Goal: Task Accomplishment & Management: Complete application form

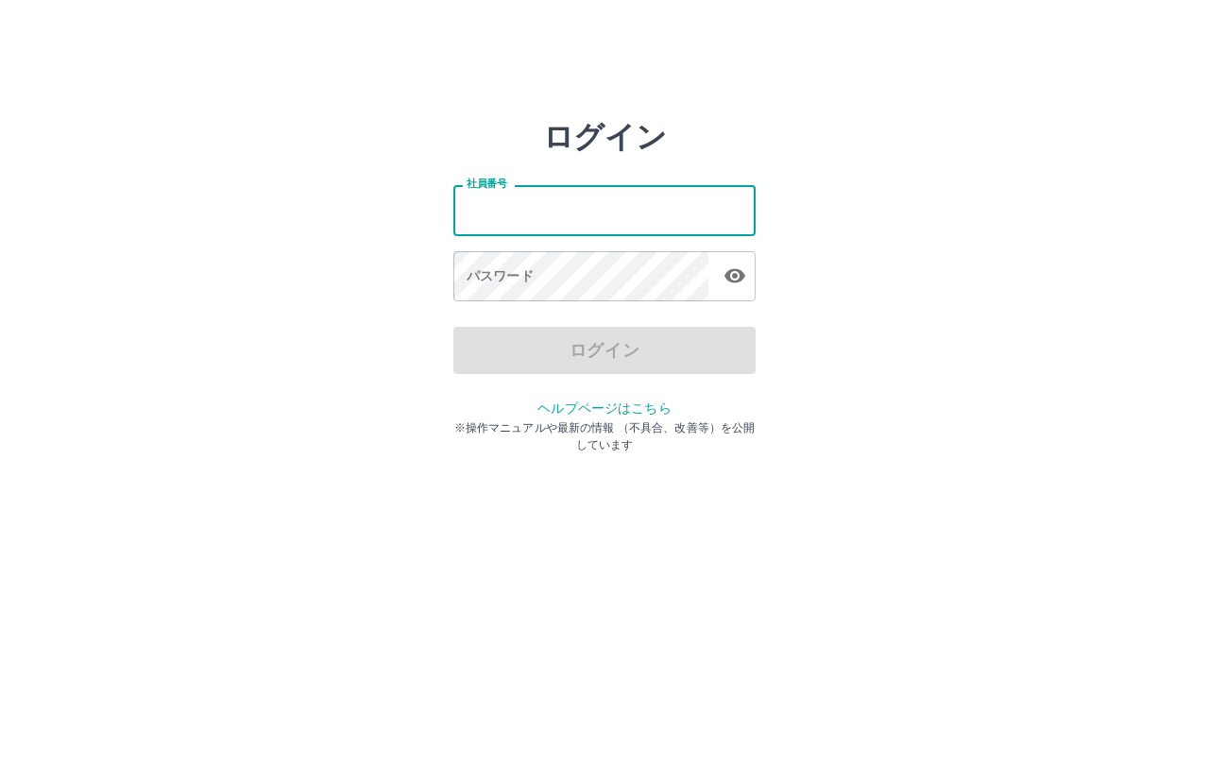
click at [540, 213] on input "社員番号" at bounding box center [604, 210] width 302 height 50
type input "*******"
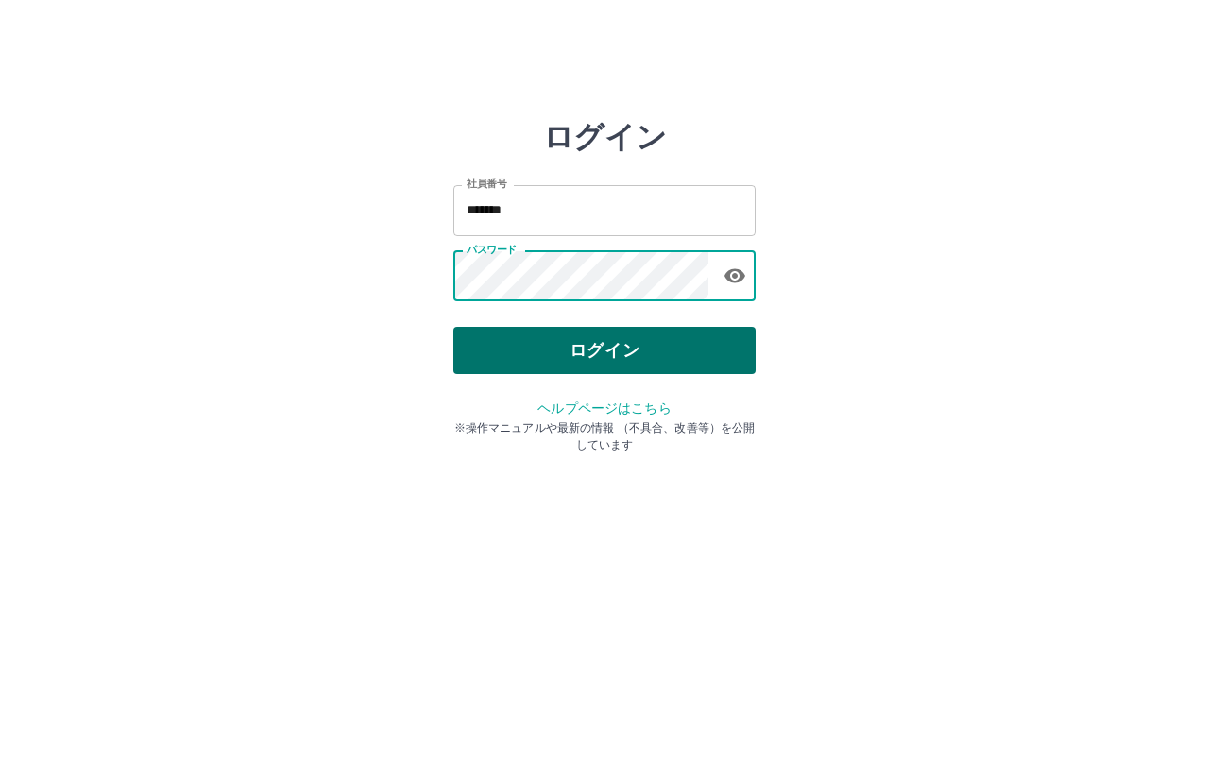
click at [520, 356] on button "ログイン" at bounding box center [604, 350] width 302 height 47
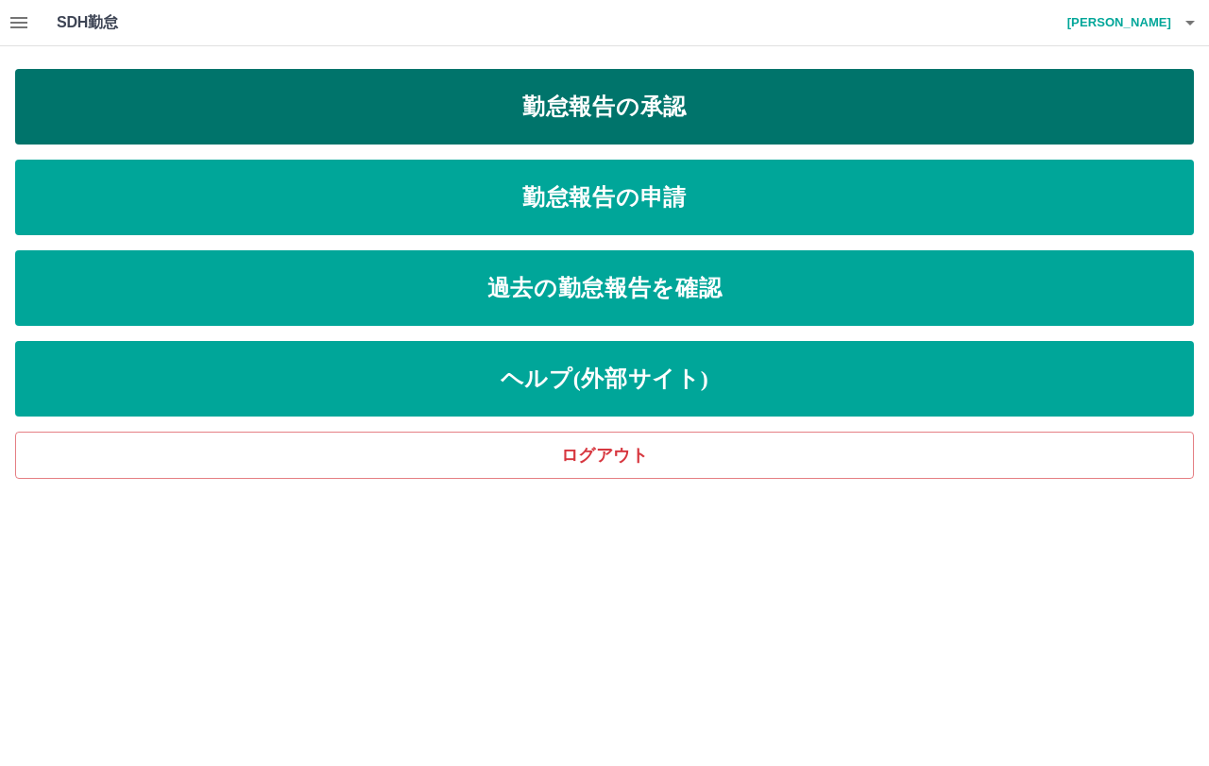
click at [614, 123] on link "勤怠報告の承認" at bounding box center [604, 107] width 1179 height 76
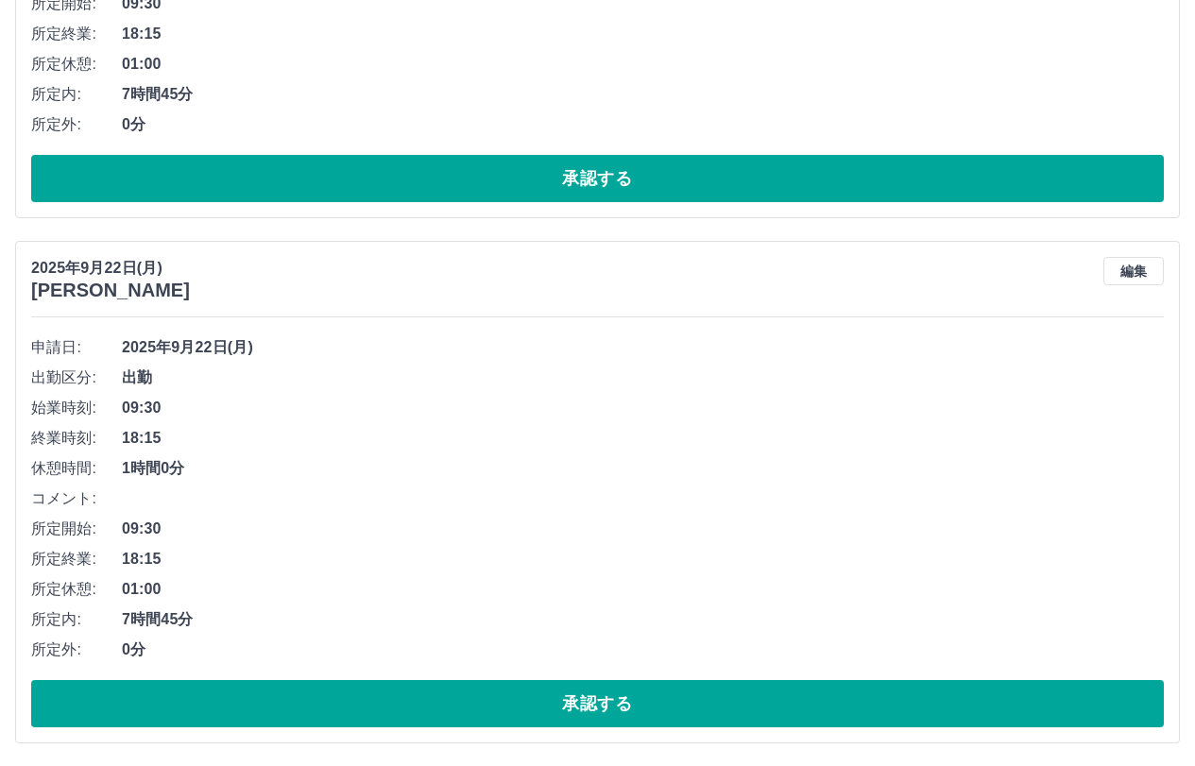
scroll to position [472, 0]
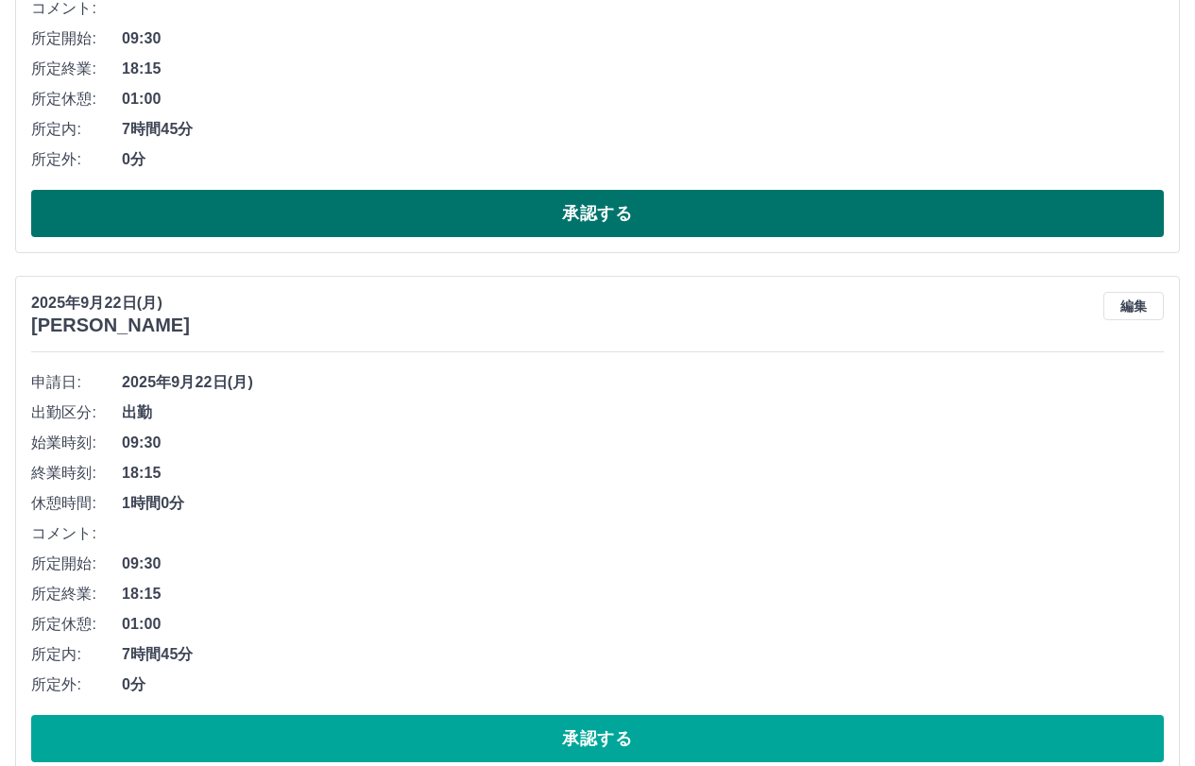
click at [599, 216] on button "承認する" at bounding box center [597, 213] width 1133 height 47
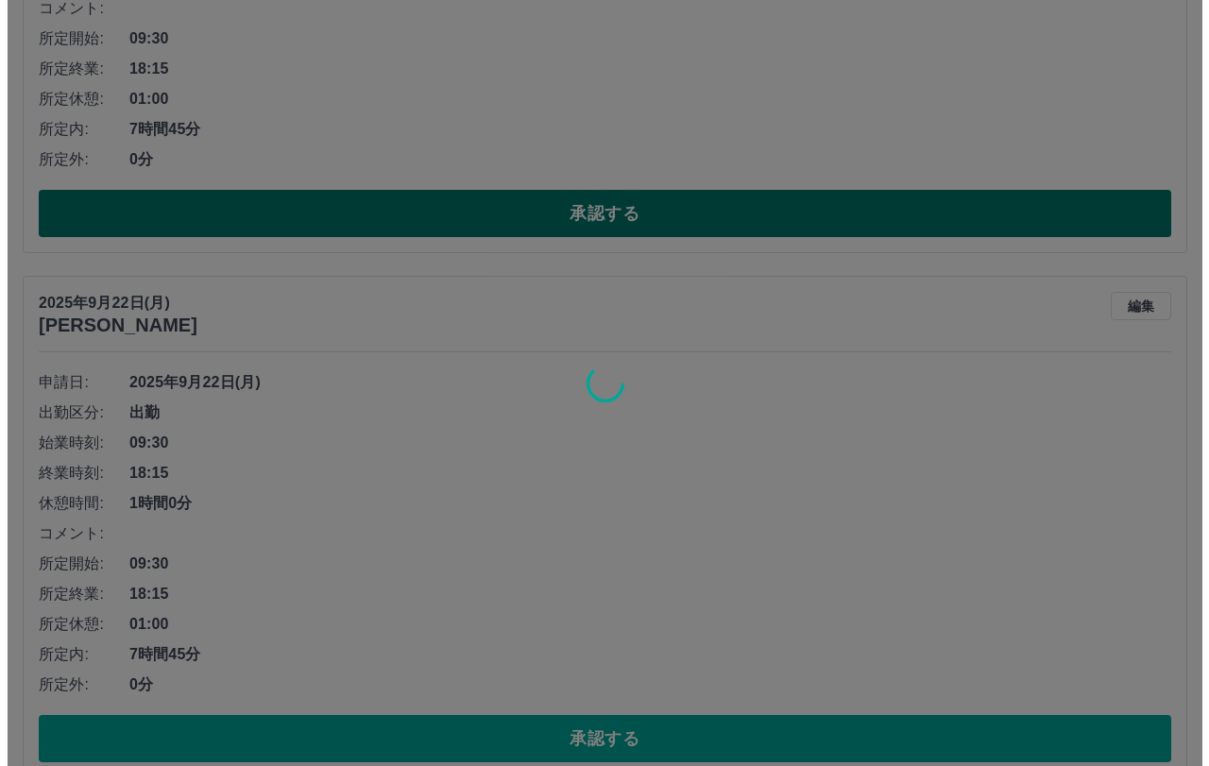
scroll to position [0, 0]
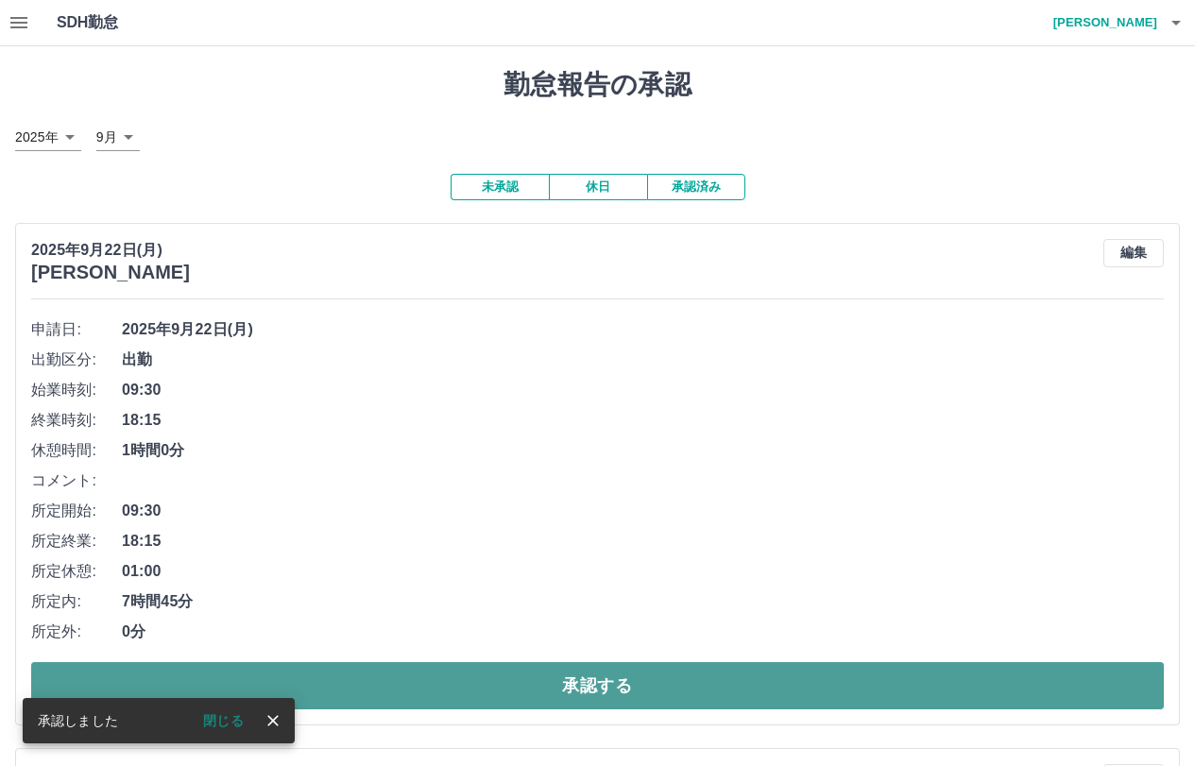
click at [580, 700] on button "承認する" at bounding box center [597, 685] width 1133 height 47
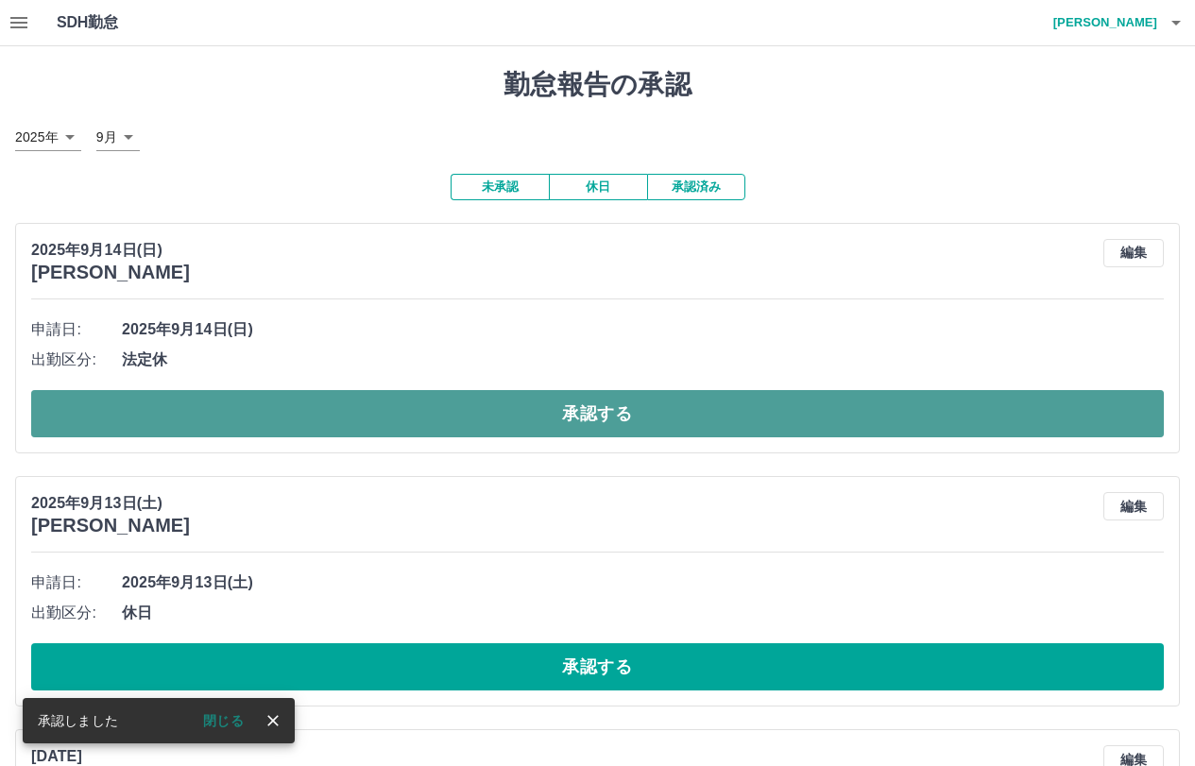
click at [607, 408] on button "承認する" at bounding box center [597, 413] width 1133 height 47
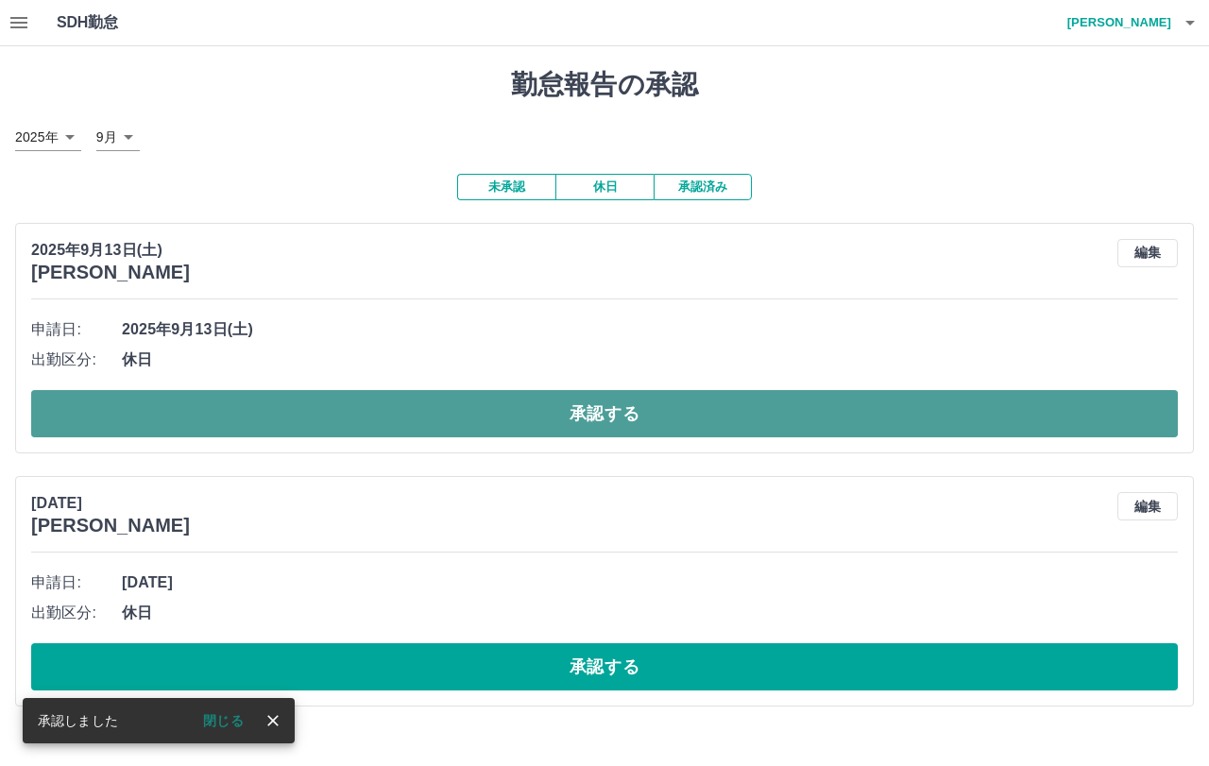
click at [607, 413] on button "承認する" at bounding box center [604, 413] width 1147 height 47
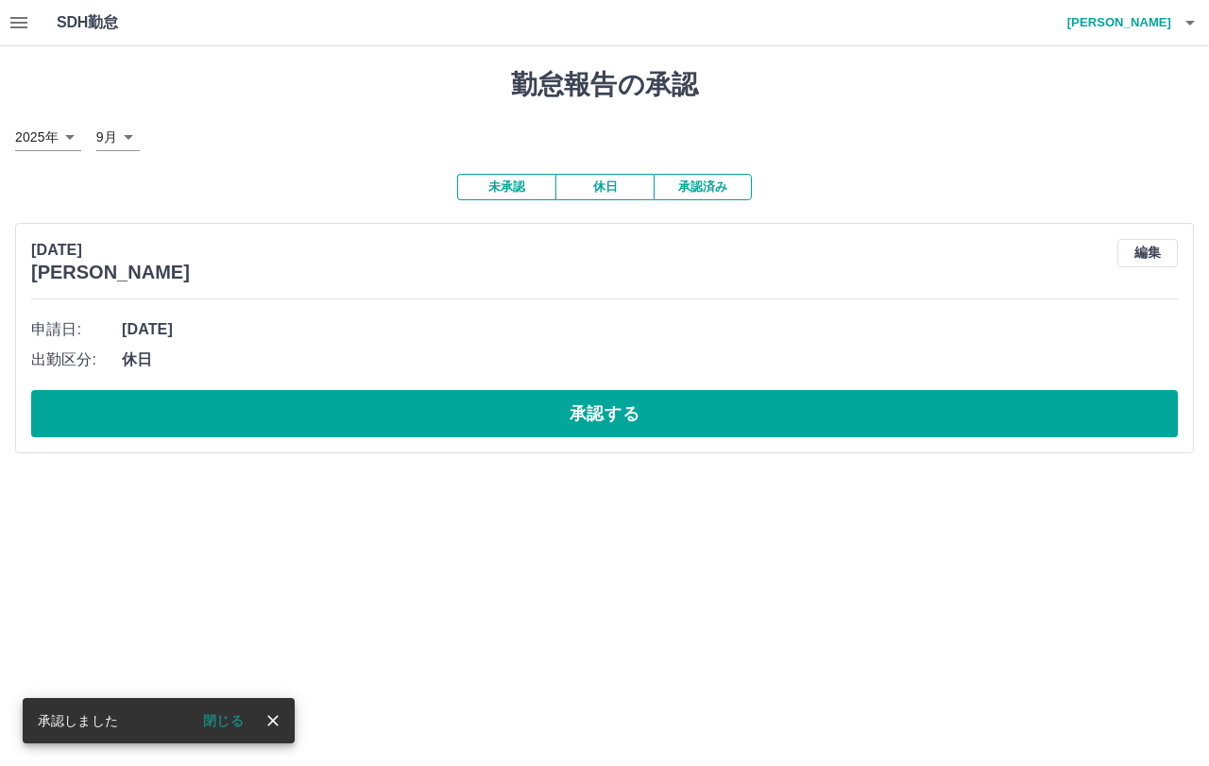
click at [26, 25] on icon "button" at bounding box center [19, 22] width 23 height 23
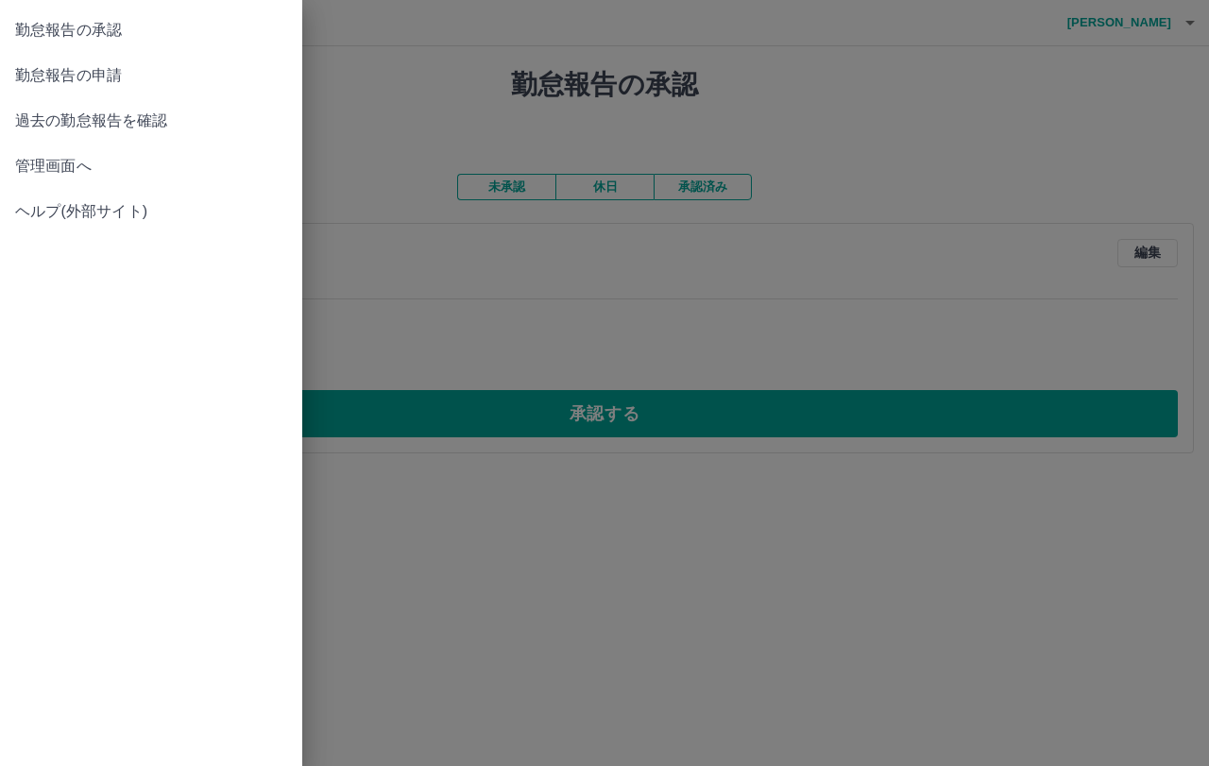
click at [39, 70] on span "勤怠報告の申請" at bounding box center [151, 75] width 272 height 23
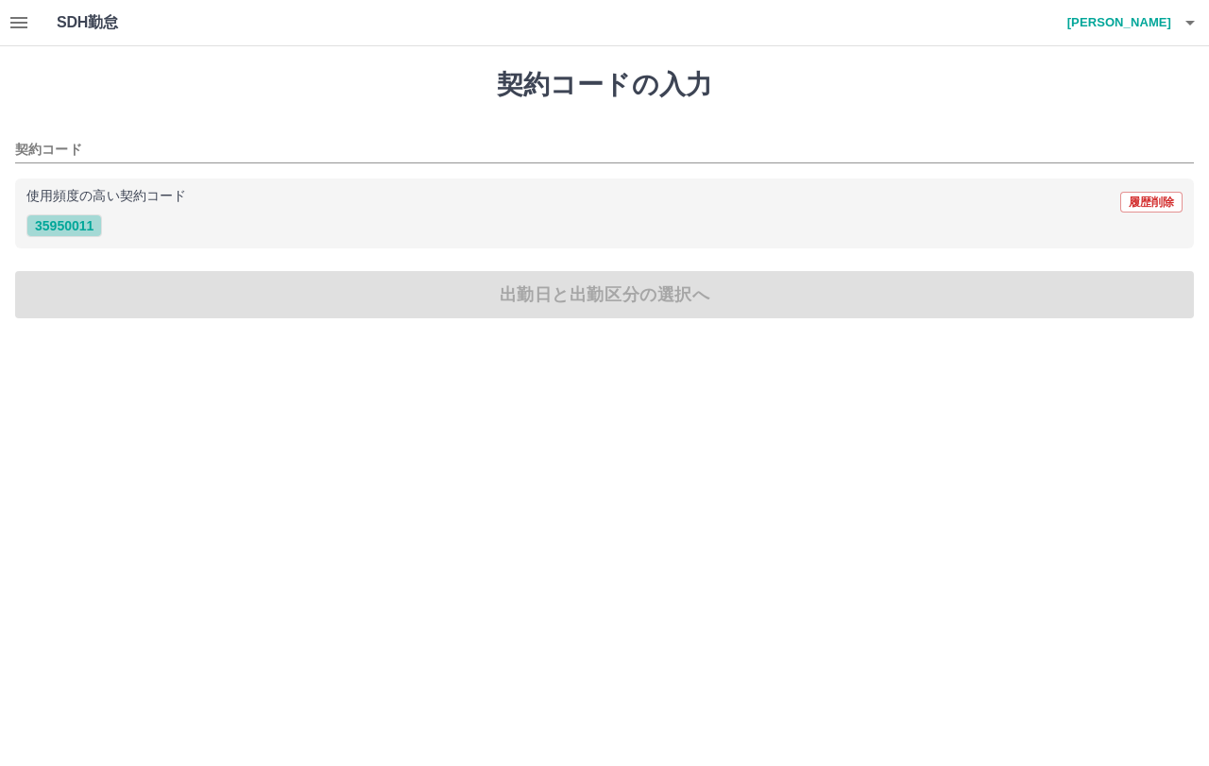
click at [58, 224] on button "35950011" at bounding box center [64, 225] width 76 height 23
type input "********"
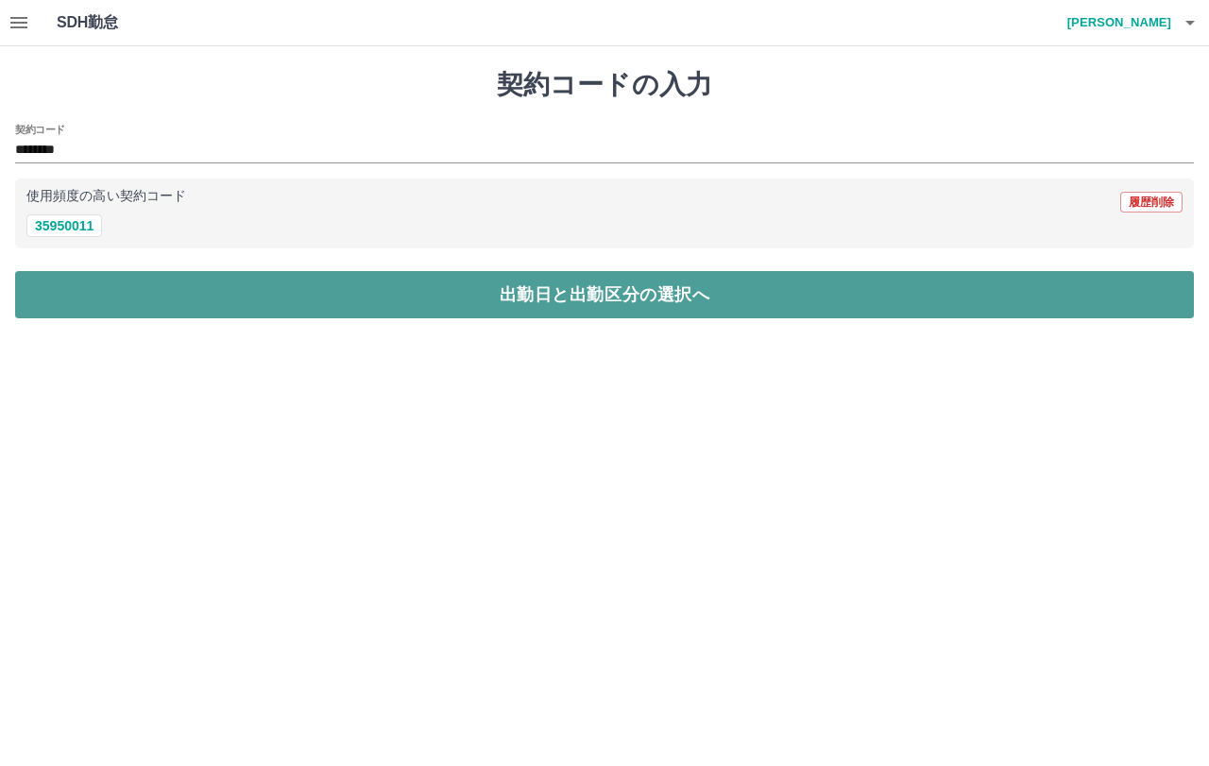
click at [613, 304] on button "出勤日と出勤区分の選択へ" at bounding box center [604, 294] width 1179 height 47
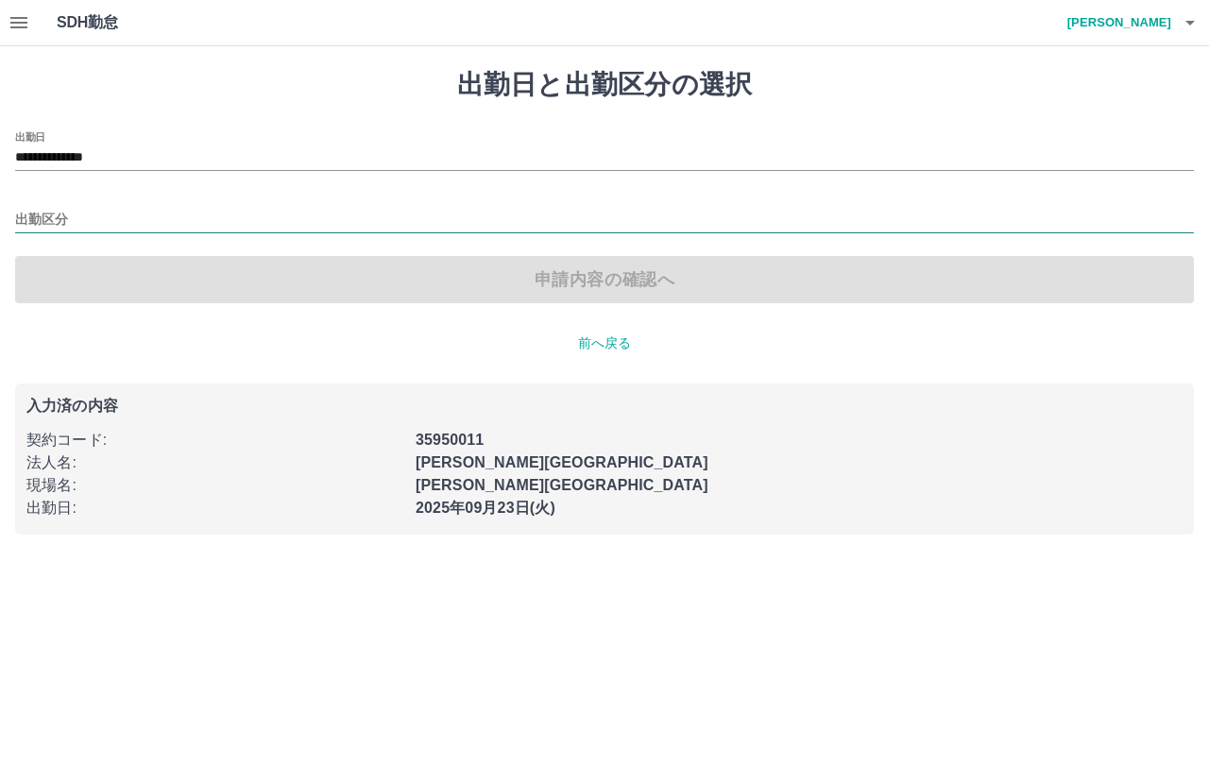
click at [28, 209] on input "出勤区分" at bounding box center [604, 221] width 1179 height 24
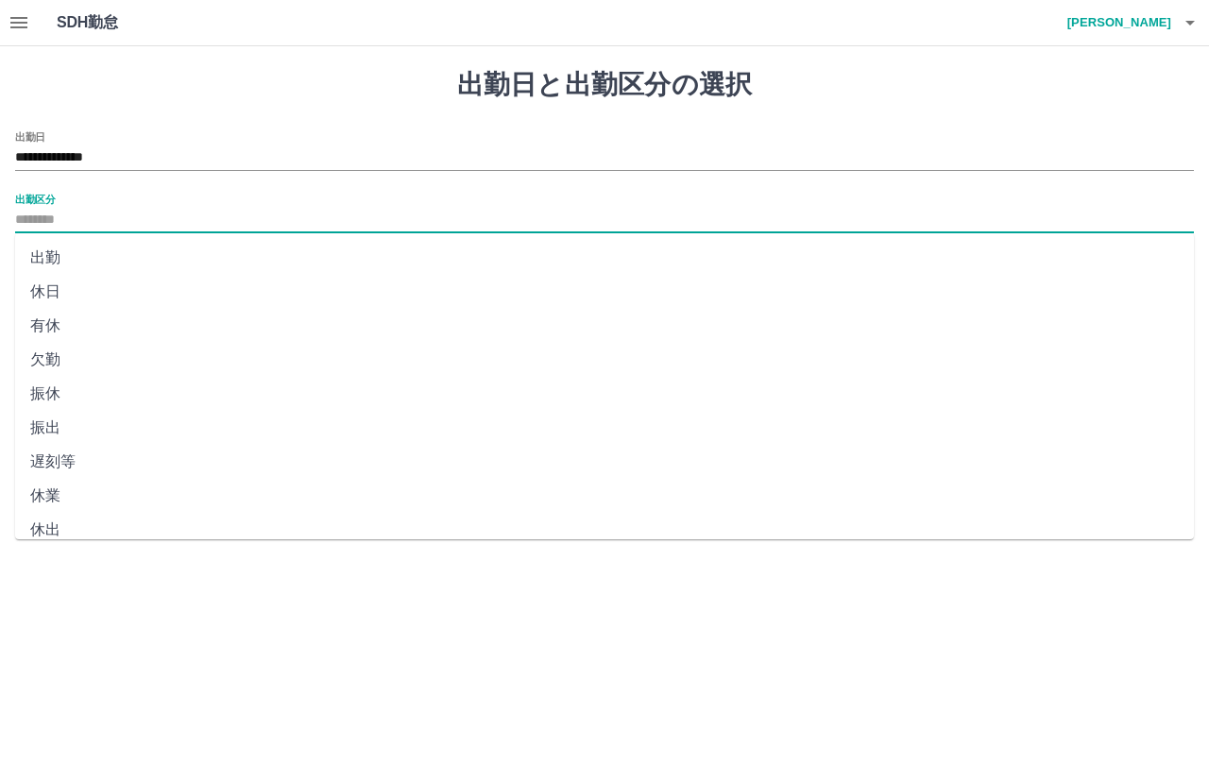
click at [41, 254] on li "出勤" at bounding box center [604, 258] width 1179 height 34
type input "**"
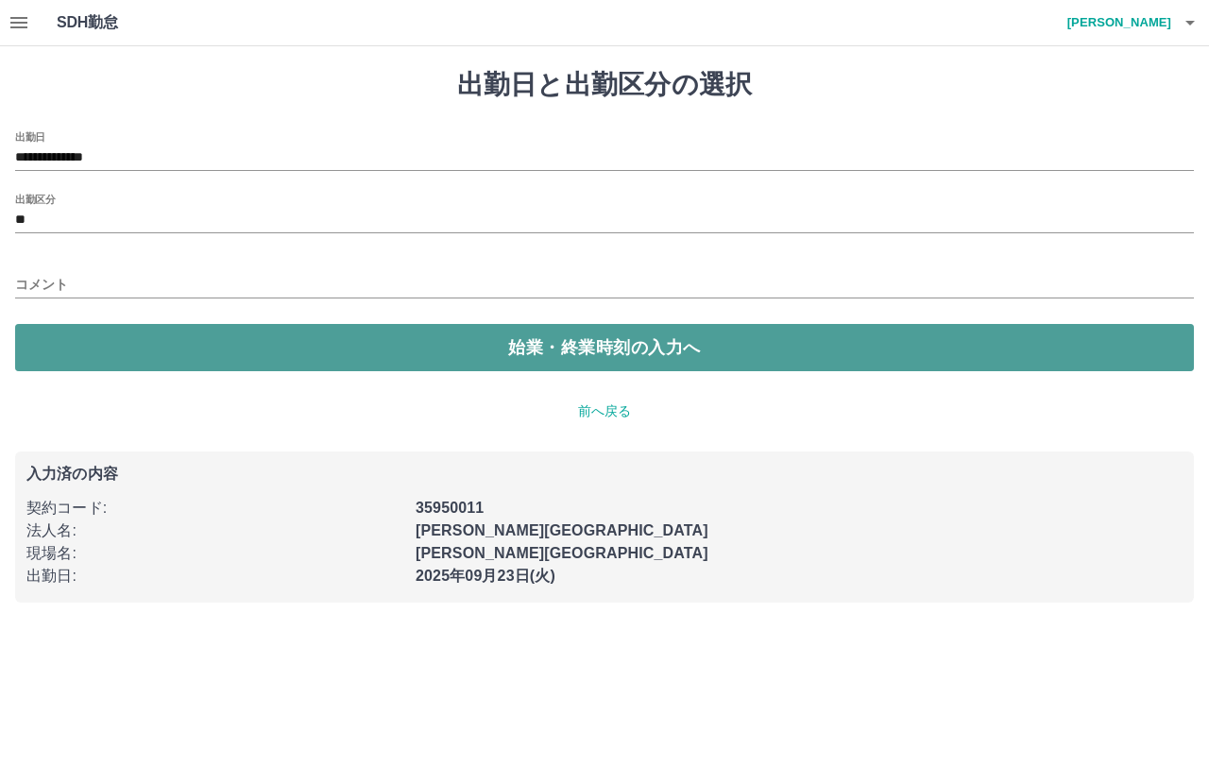
click at [555, 347] on button "始業・終業時刻の入力へ" at bounding box center [604, 347] width 1179 height 47
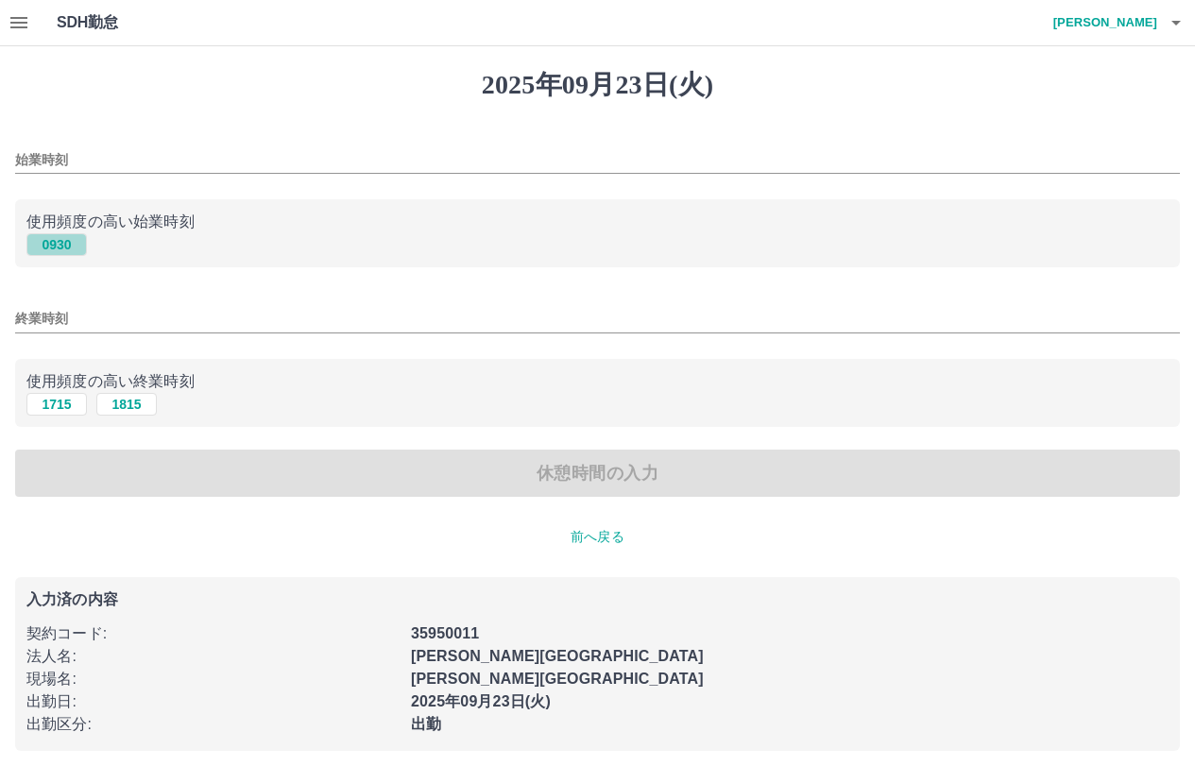
click at [40, 244] on button "0930" at bounding box center [56, 244] width 60 height 23
type input "****"
click at [59, 408] on button "1715" at bounding box center [56, 404] width 60 height 23
type input "****"
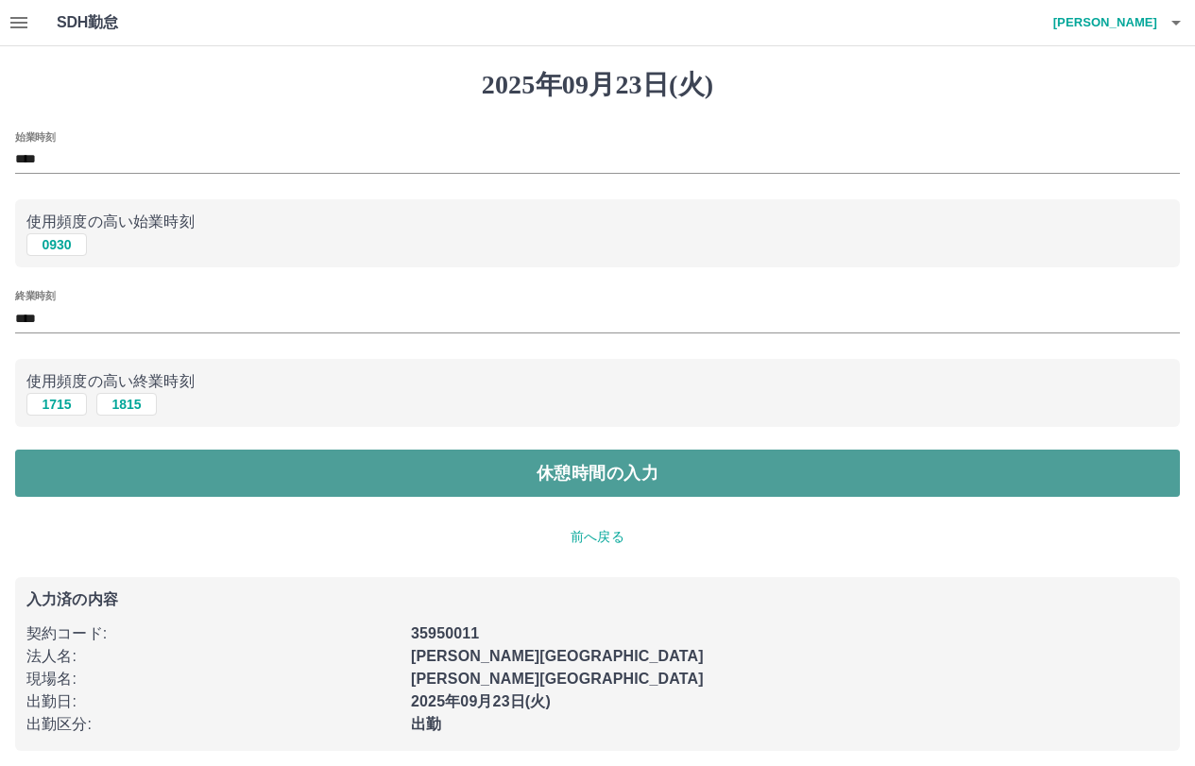
click at [575, 471] on button "休憩時間の入力" at bounding box center [597, 473] width 1165 height 47
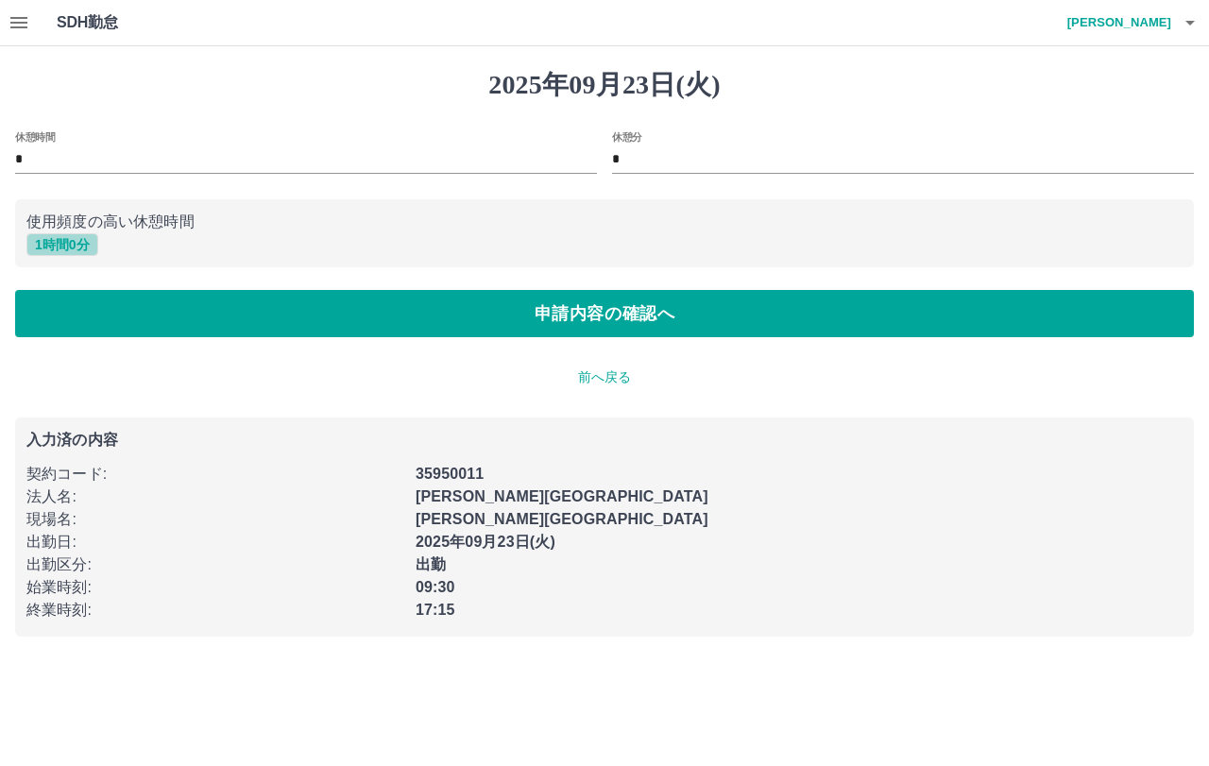
click at [54, 242] on button "1 時間 0 分" at bounding box center [62, 244] width 72 height 23
type input "*"
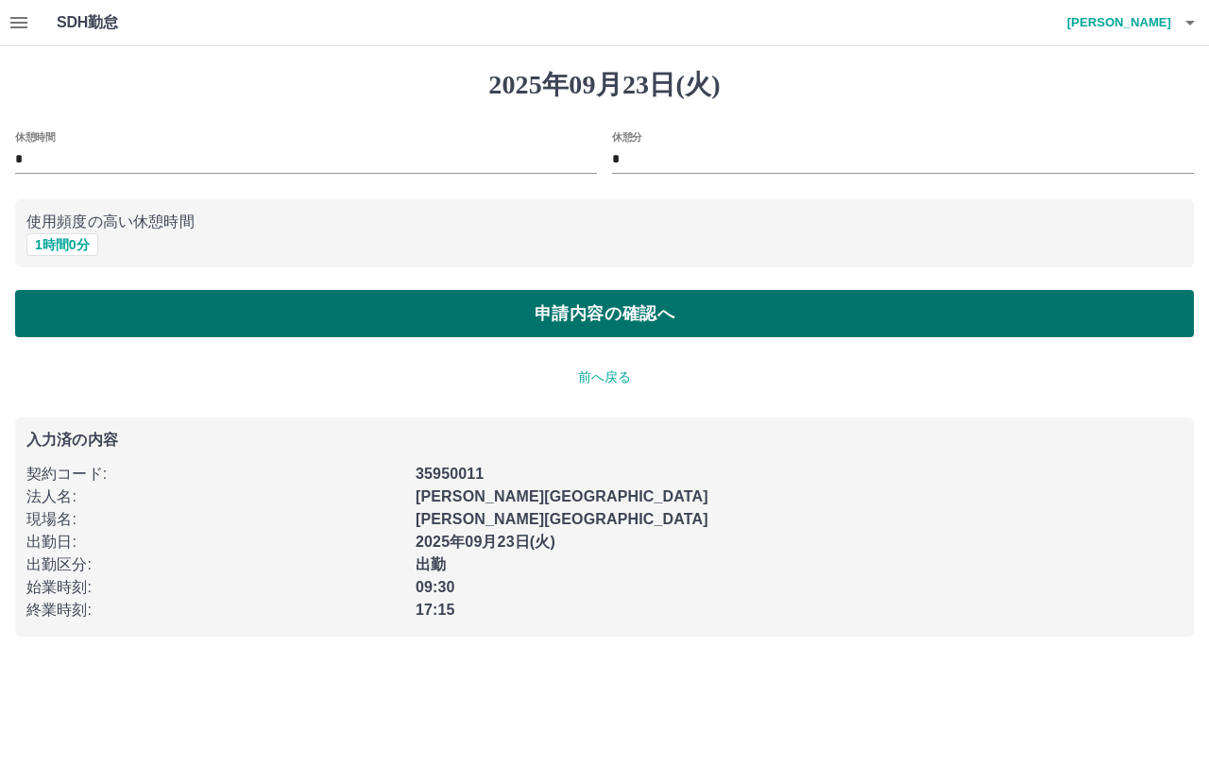
click at [568, 321] on button "申請内容の確認へ" at bounding box center [604, 313] width 1179 height 47
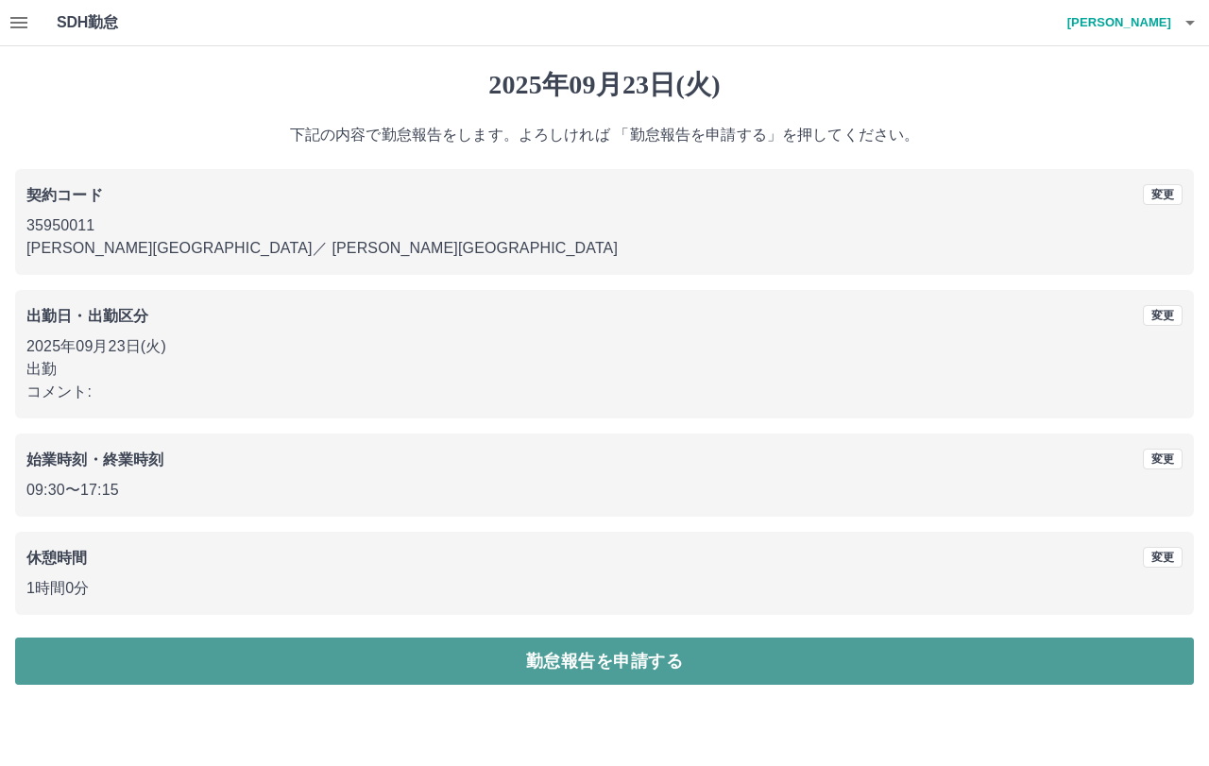
click at [643, 646] on button "勤怠報告を申請する" at bounding box center [604, 661] width 1179 height 47
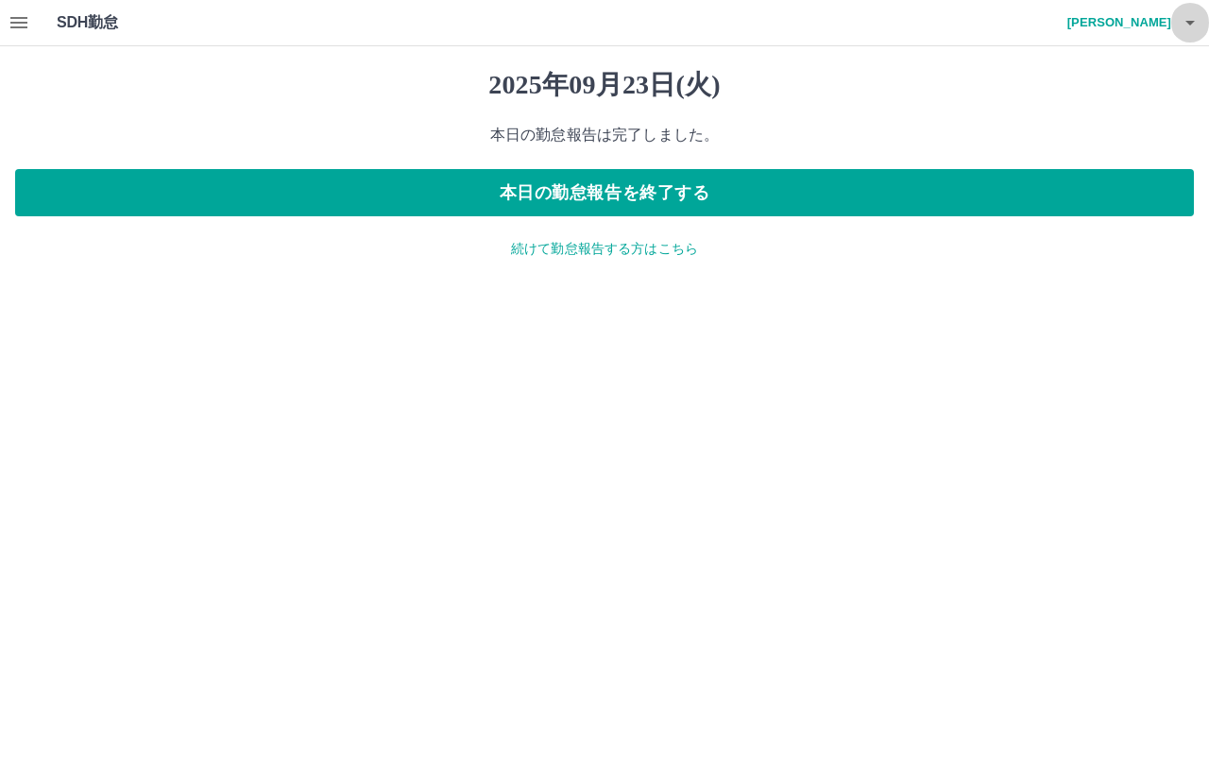
click at [1195, 26] on icon "button" at bounding box center [1190, 22] width 23 height 23
click at [1096, 148] on li "ログアウト" at bounding box center [1110, 138] width 167 height 34
